Goal: Task Accomplishment & Management: Manage account settings

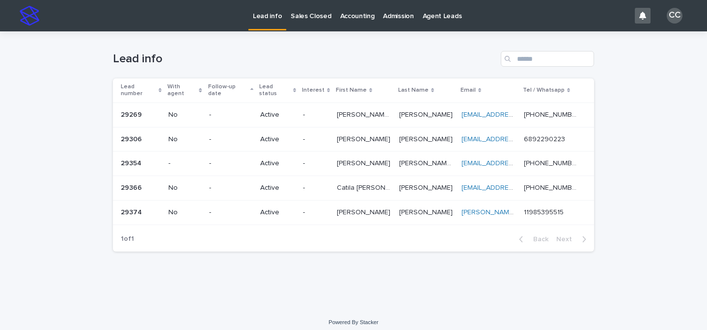
click at [373, 135] on p at bounding box center [364, 139] width 54 height 8
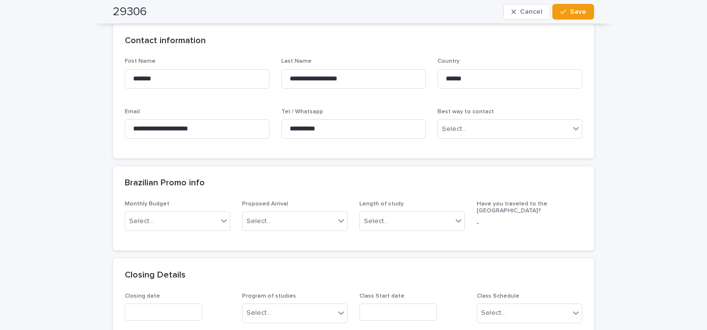
scroll to position [321, 0]
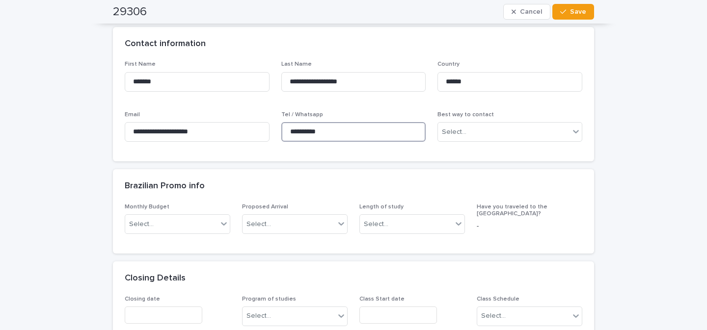
click at [331, 131] on input "**********" at bounding box center [353, 132] width 145 height 20
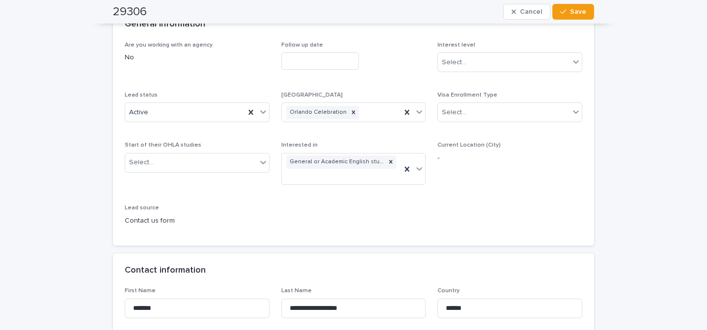
scroll to position [0, 0]
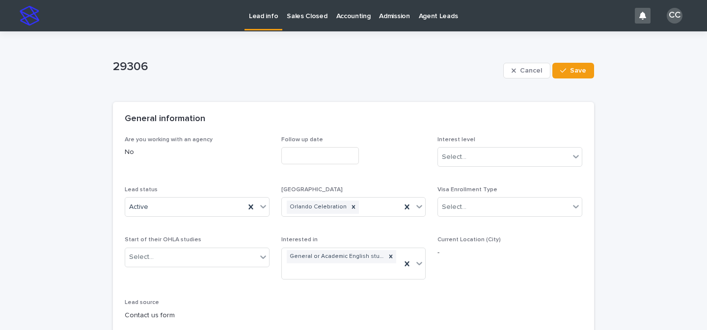
click at [381, 163] on div at bounding box center [353, 155] width 145 height 17
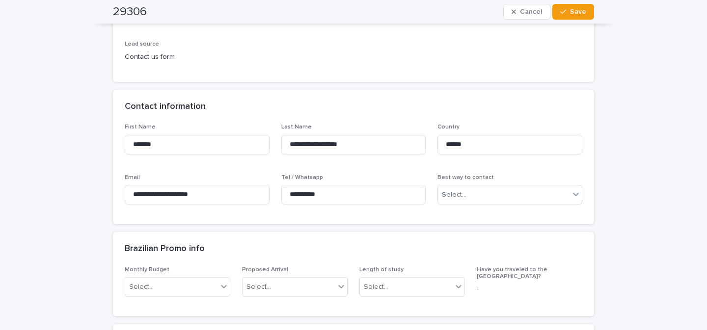
scroll to position [267, 0]
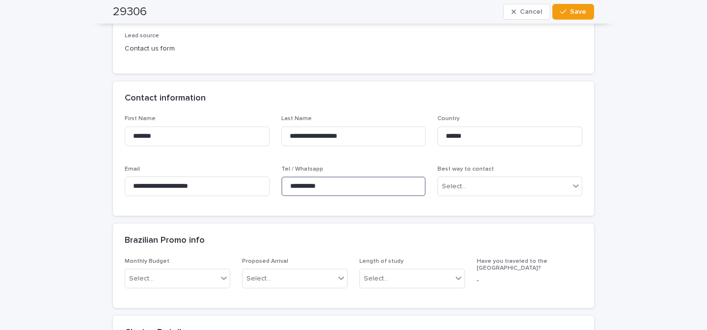
click at [389, 190] on input "**********" at bounding box center [353, 187] width 145 height 20
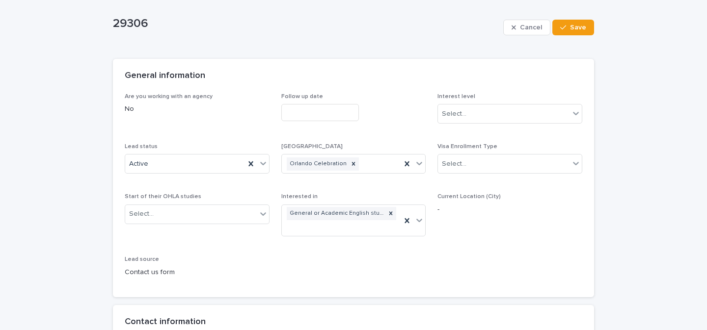
scroll to position [94, 0]
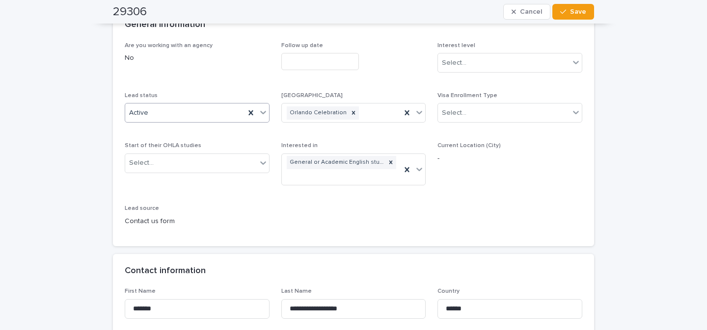
click at [259, 112] on icon at bounding box center [263, 112] width 10 height 10
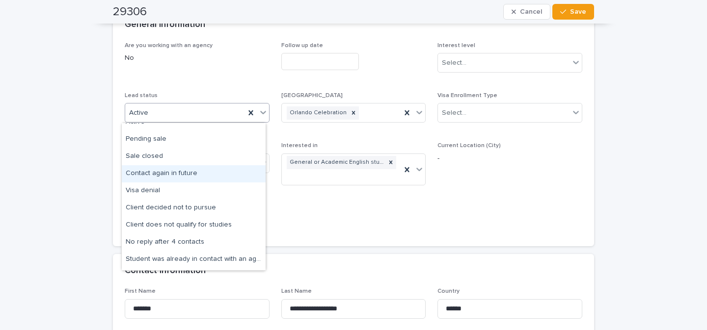
scroll to position [33, 0]
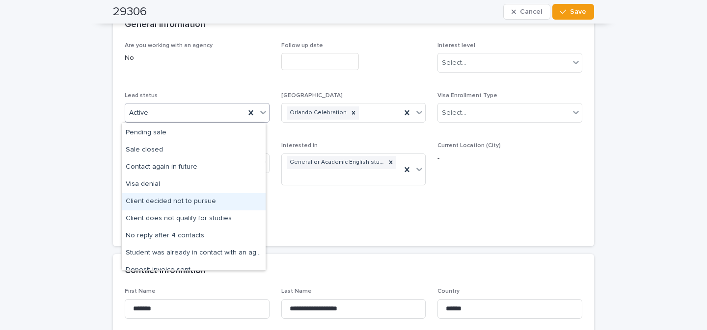
click at [198, 202] on div "Client decided not to pursue" at bounding box center [194, 201] width 144 height 17
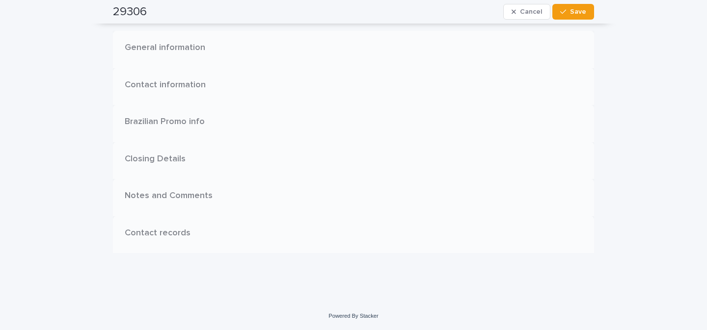
scroll to position [0, 0]
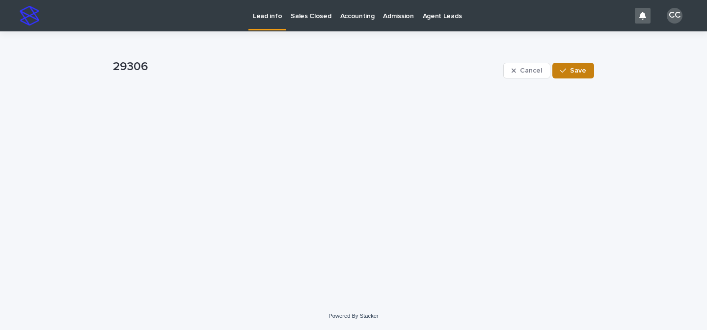
click at [571, 72] on span "Save" at bounding box center [578, 70] width 16 height 7
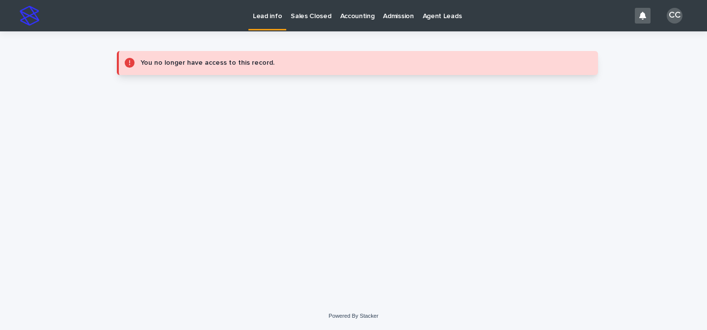
click at [268, 25] on link "Lead info" at bounding box center [267, 14] width 38 height 29
